Goal: Check status: Check status

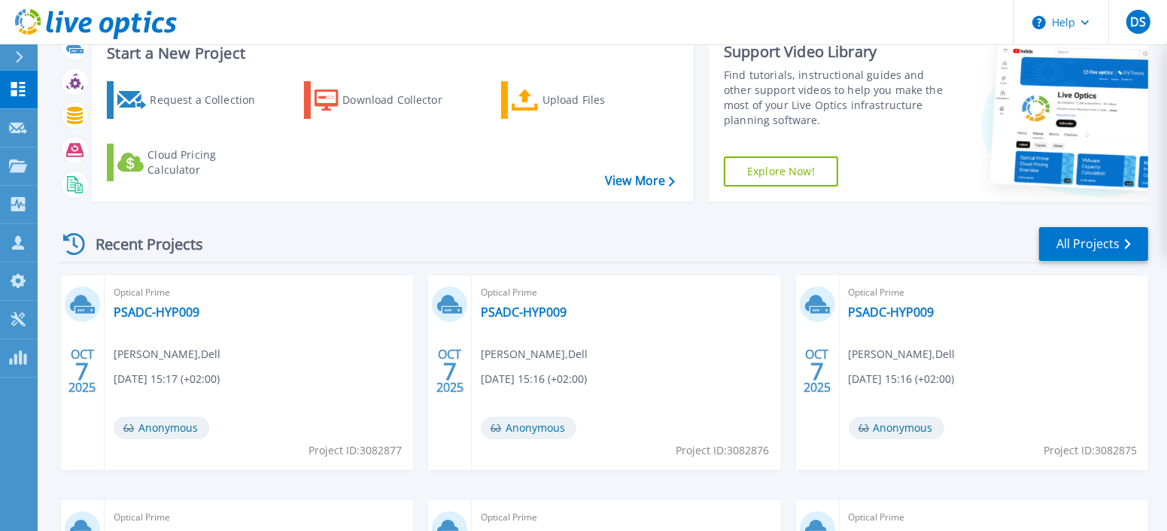
scroll to position [75, 0]
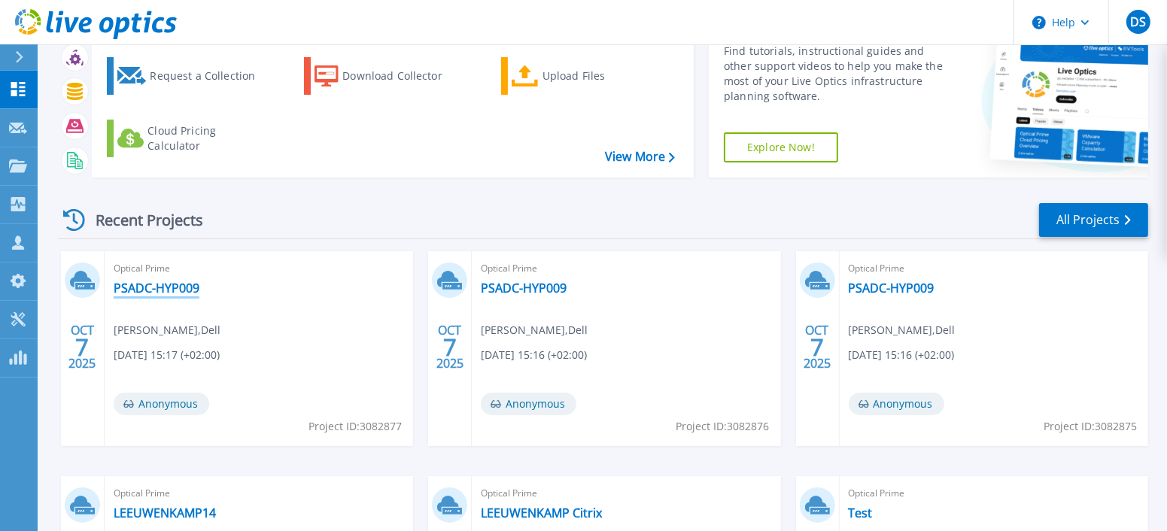
click at [178, 287] on link "PSADC-HYP009" at bounding box center [157, 288] width 86 height 15
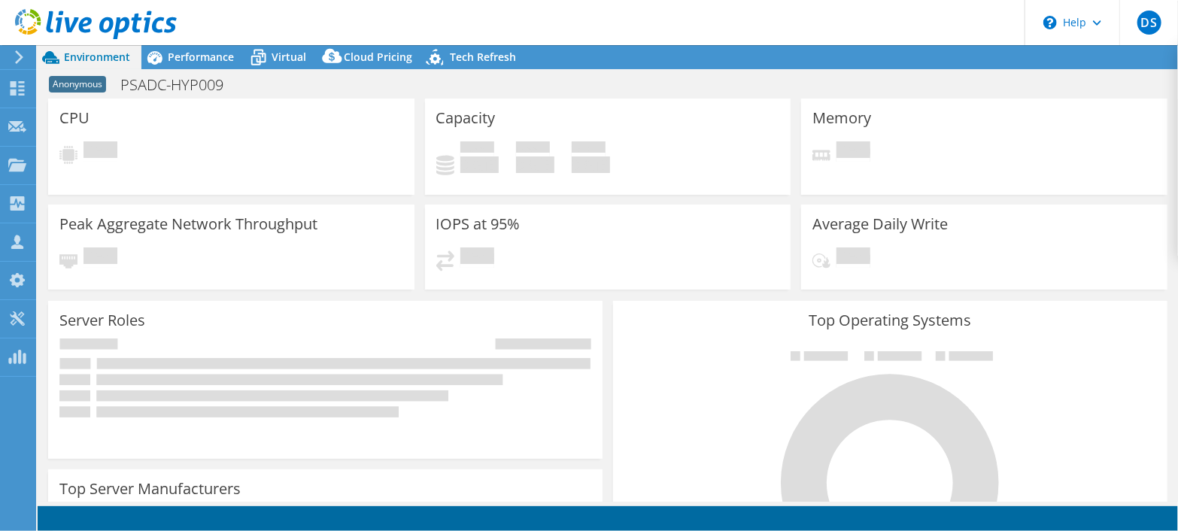
select select "EUFrankfurt"
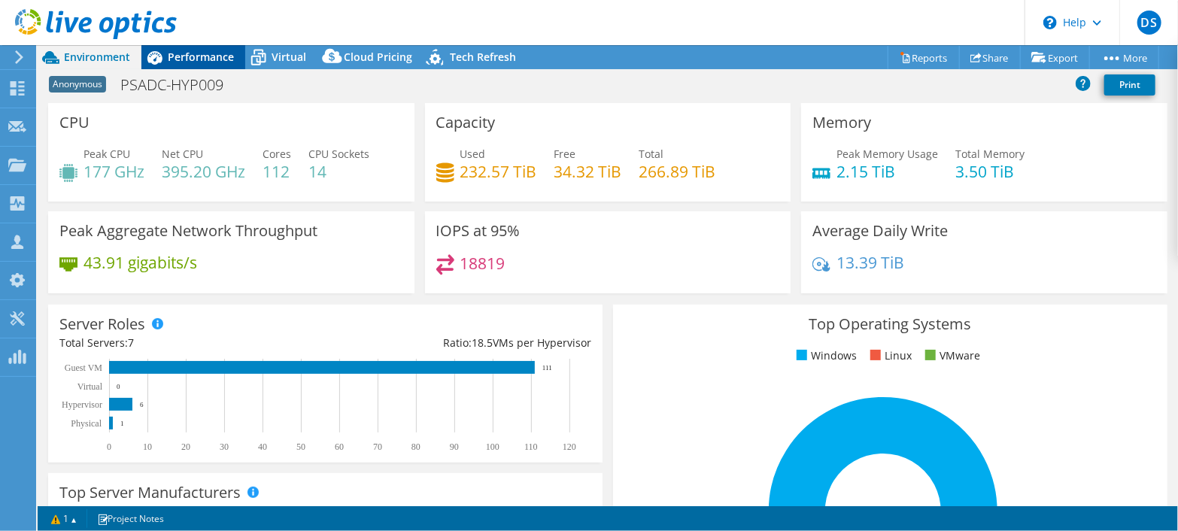
click at [173, 58] on span "Performance" at bounding box center [201, 57] width 66 height 14
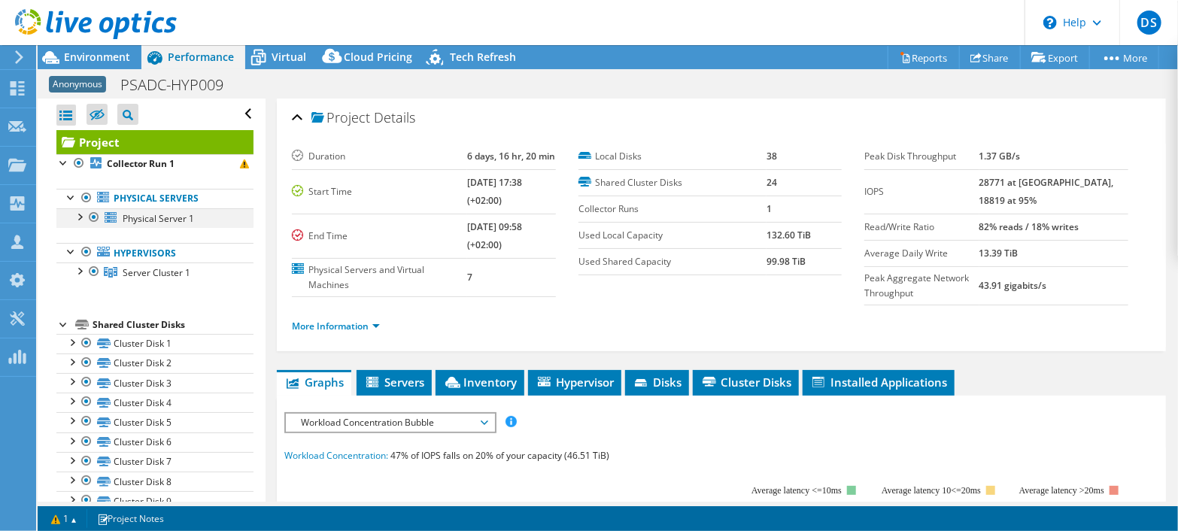
click at [75, 217] on div at bounding box center [78, 215] width 15 height 15
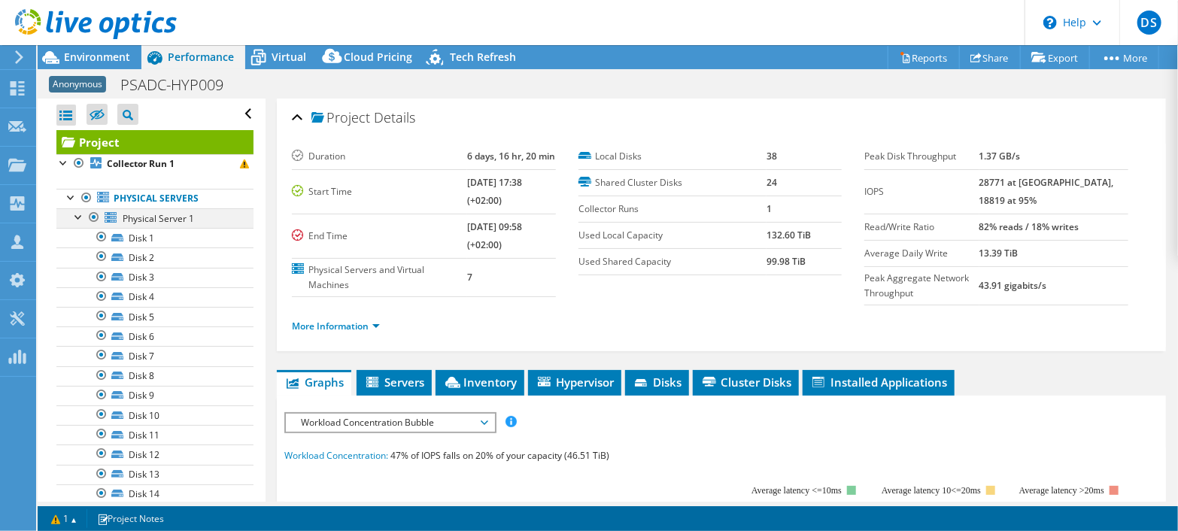
click at [75, 217] on div at bounding box center [78, 215] width 15 height 15
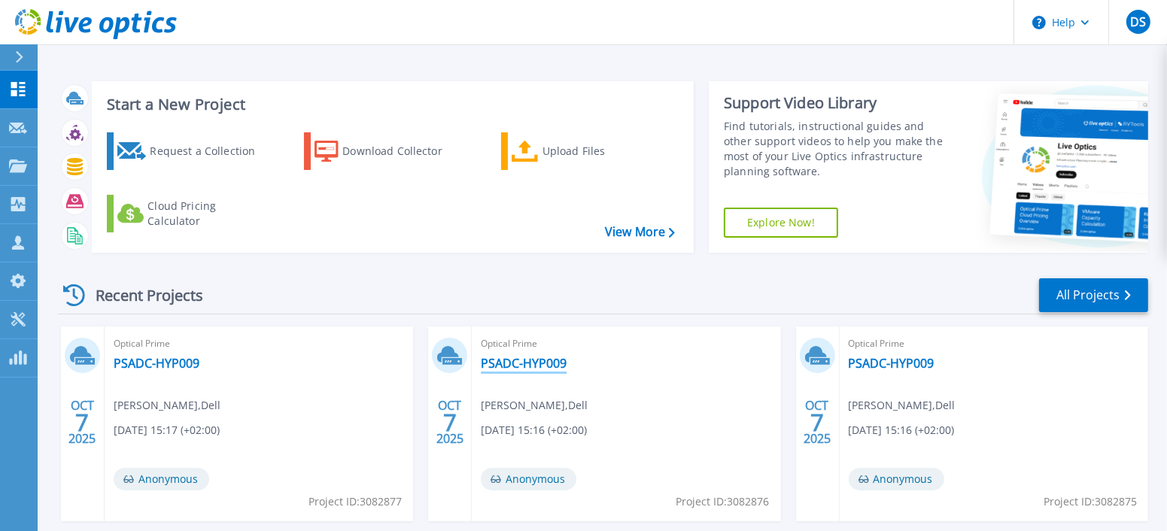
click at [504, 360] on link "PSADC-HYP009" at bounding box center [524, 363] width 86 height 15
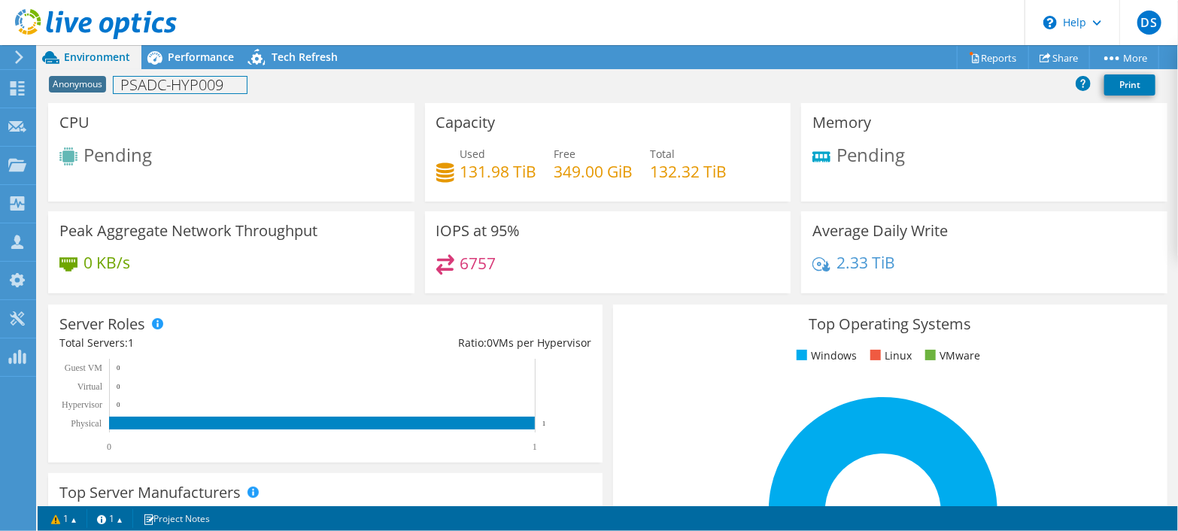
click at [199, 77] on h1 "PSADC-HYP009" at bounding box center [180, 85] width 133 height 17
click at [189, 67] on div "Performance" at bounding box center [193, 57] width 104 height 24
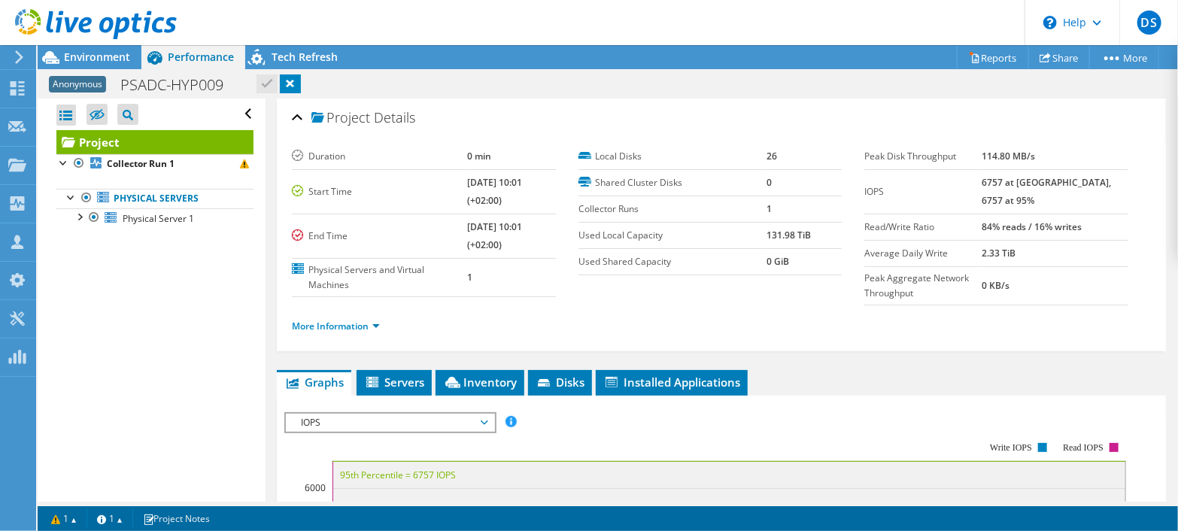
click at [184, 62] on span "Performance" at bounding box center [201, 57] width 66 height 14
click at [80, 218] on div at bounding box center [78, 215] width 15 height 15
